Goal: Information Seeking & Learning: Learn about a topic

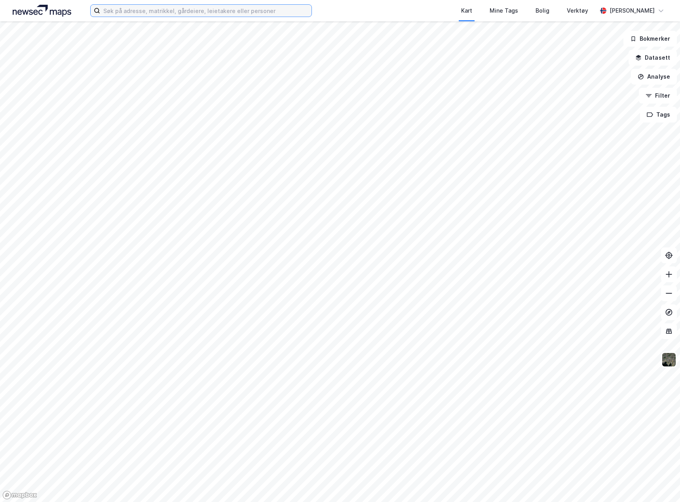
click at [164, 12] on input at bounding box center [205, 11] width 211 height 12
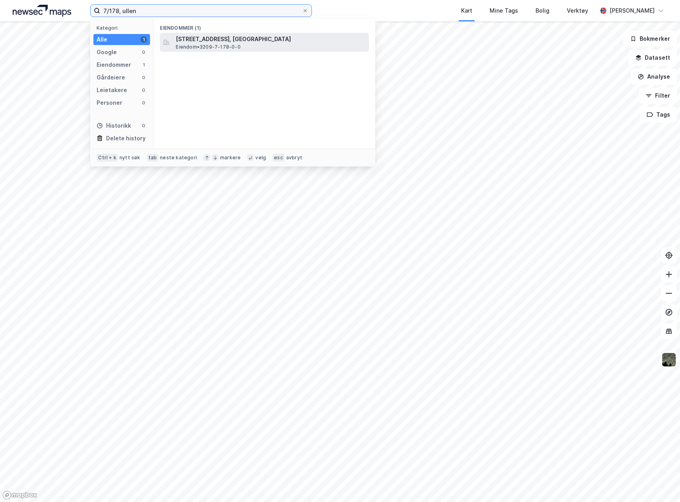
type input "7/178, ullen"
click at [232, 48] on span "Eiendom • 3209-7-178-0-0" at bounding box center [208, 47] width 64 height 6
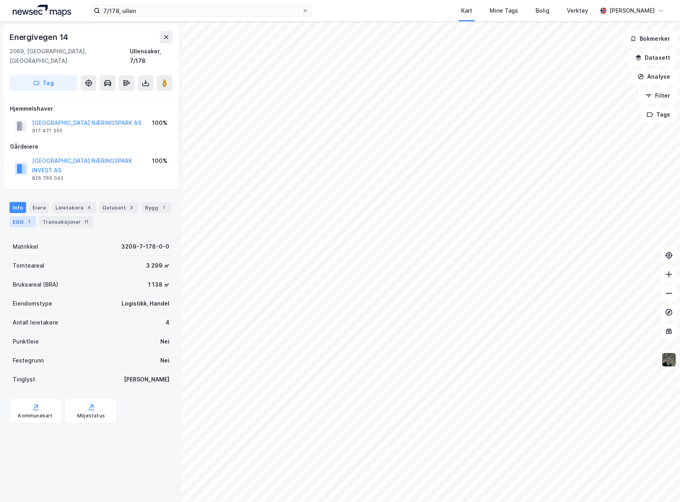
click at [20, 216] on div "ESG 1" at bounding box center [22, 221] width 27 height 11
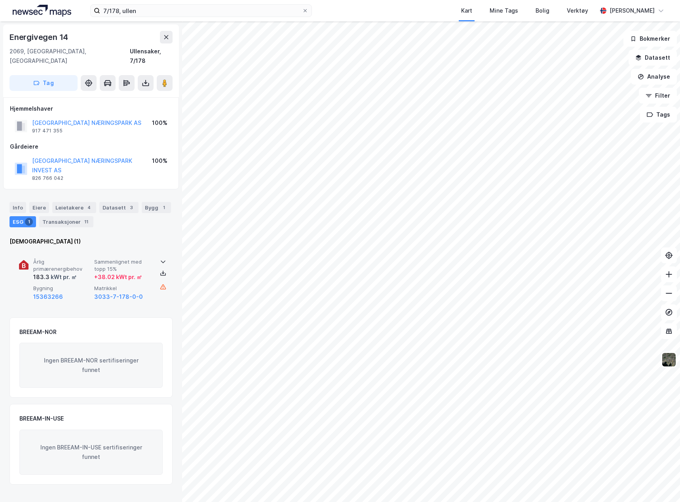
click at [155, 284] on div "Årlig primærenergibehov 183.3 kWt pr. ㎡ Sammenlignet med topp 15% + 38.02 kWt p…" at bounding box center [91, 280] width 144 height 61
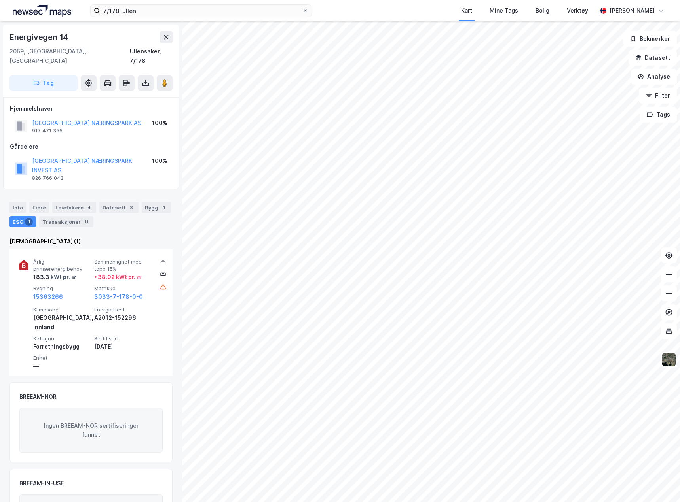
drag, startPoint x: 125, startPoint y: 323, endPoint x: 93, endPoint y: 325, distance: 32.1
click at [93, 325] on div "Klimasone [GEOGRAPHIC_DATA], innland Energiattest A2012-152296 Kategori Forretn…" at bounding box center [92, 339] width 119 height 65
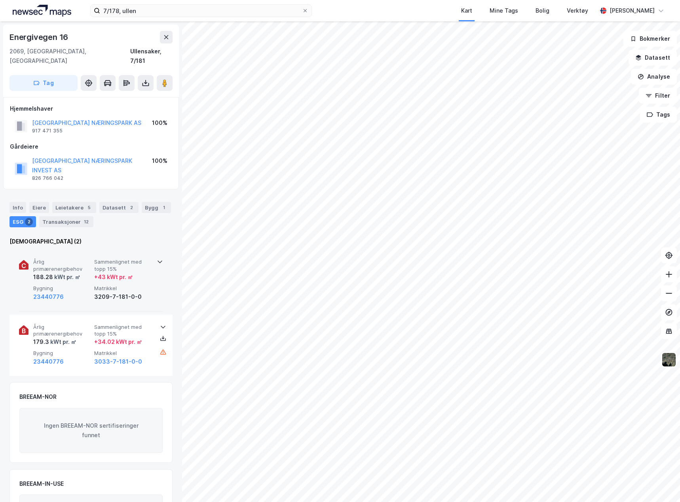
click at [154, 259] on div "Årlig primærenergibehov 188.28 kWt pr. ㎡ Sammenlignet med topp 15% + 43 kWt pr.…" at bounding box center [91, 281] width 144 height 62
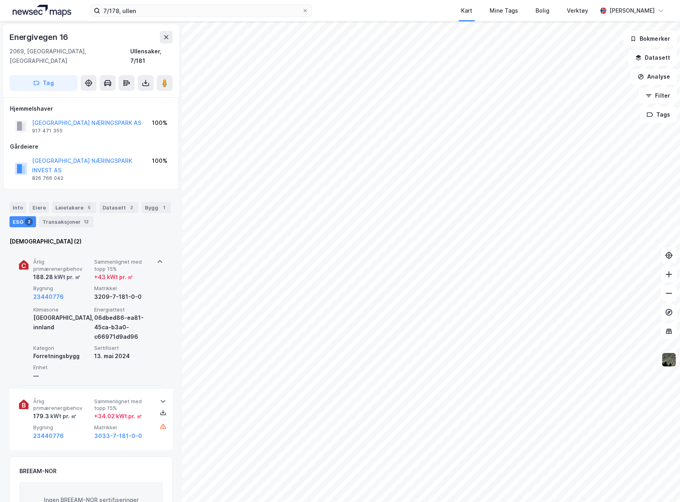
click at [154, 259] on div "Årlig primærenergibehov 188.28 kWt pr. ㎡ Sammenlignet med topp 15% + 43 kWt pr.…" at bounding box center [91, 318] width 144 height 136
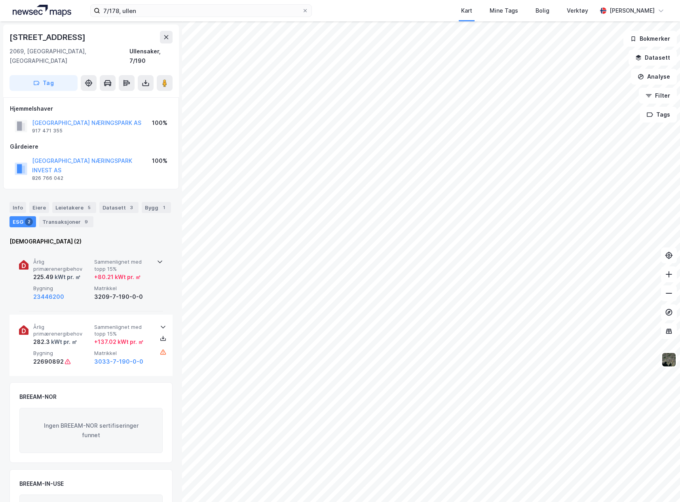
click at [156, 283] on div "Årlig primærenergibehov 225.49 kWt pr. ㎡ Sammenlignet med topp 15% + 80.21 kWt …" at bounding box center [91, 281] width 144 height 62
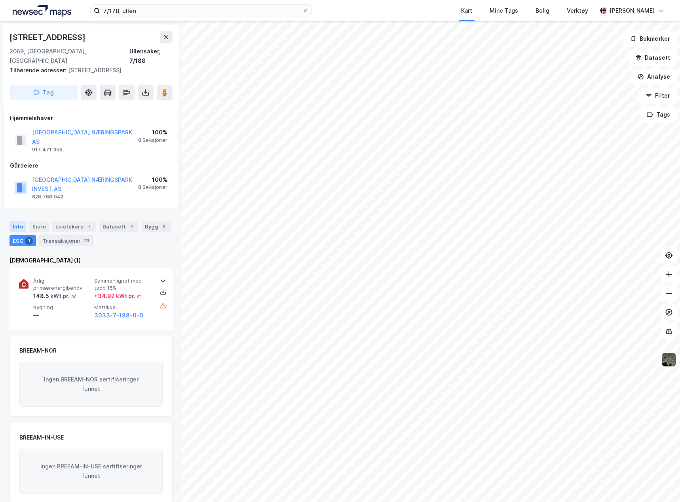
click at [21, 221] on div "Info" at bounding box center [17, 226] width 17 height 11
